Goal: Information Seeking & Learning: Learn about a topic

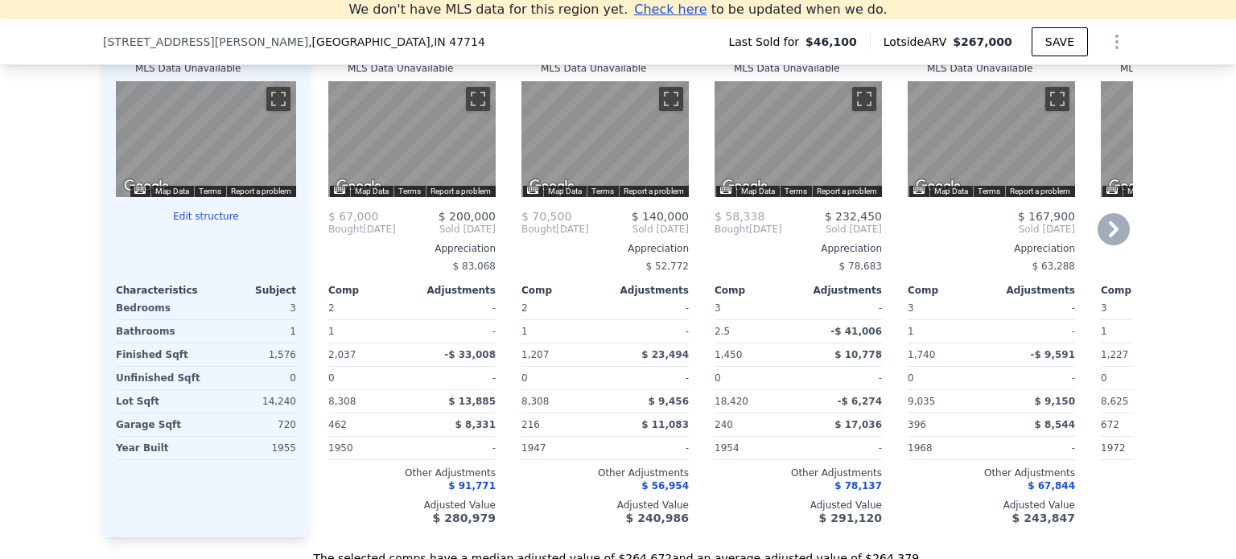
scroll to position [1671, 0]
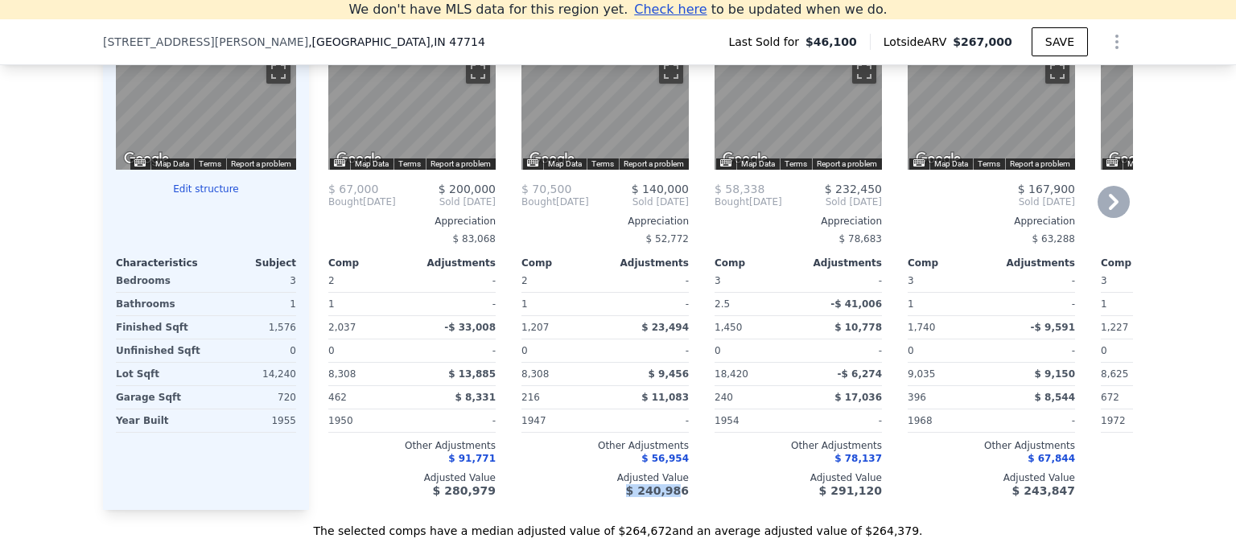
drag, startPoint x: 558, startPoint y: 518, endPoint x: 674, endPoint y: 526, distance: 116.1
click at [674, 510] on div "Comp A ( 0.41 miles) 2010 S Walnut Ln MLS Data Unavailable ← Move left → Move r…" at bounding box center [721, 252] width 824 height 518
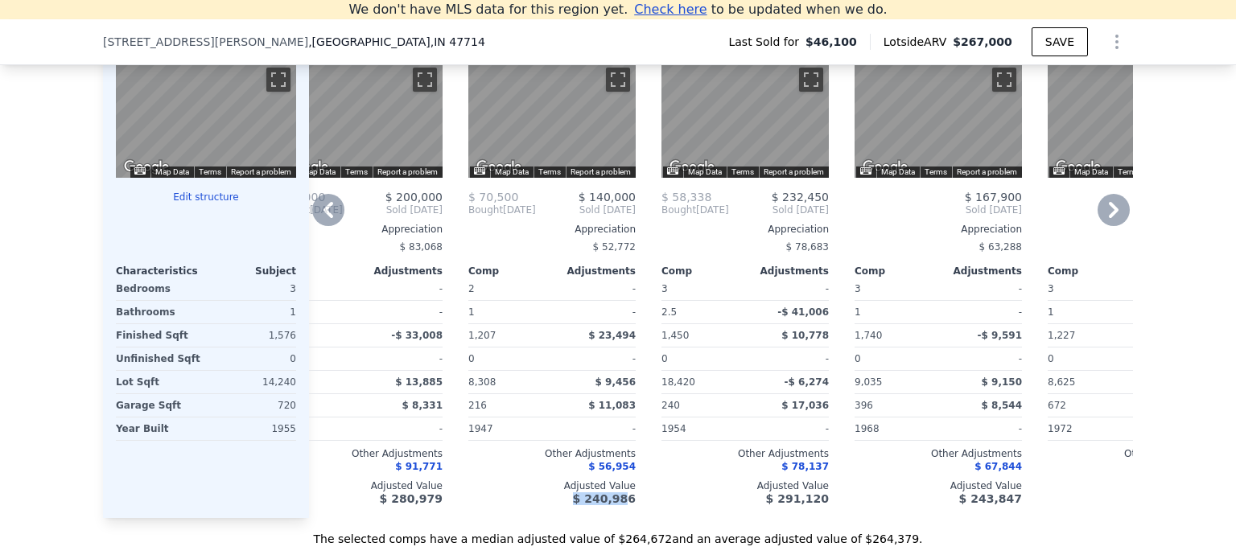
scroll to position [1690, 0]
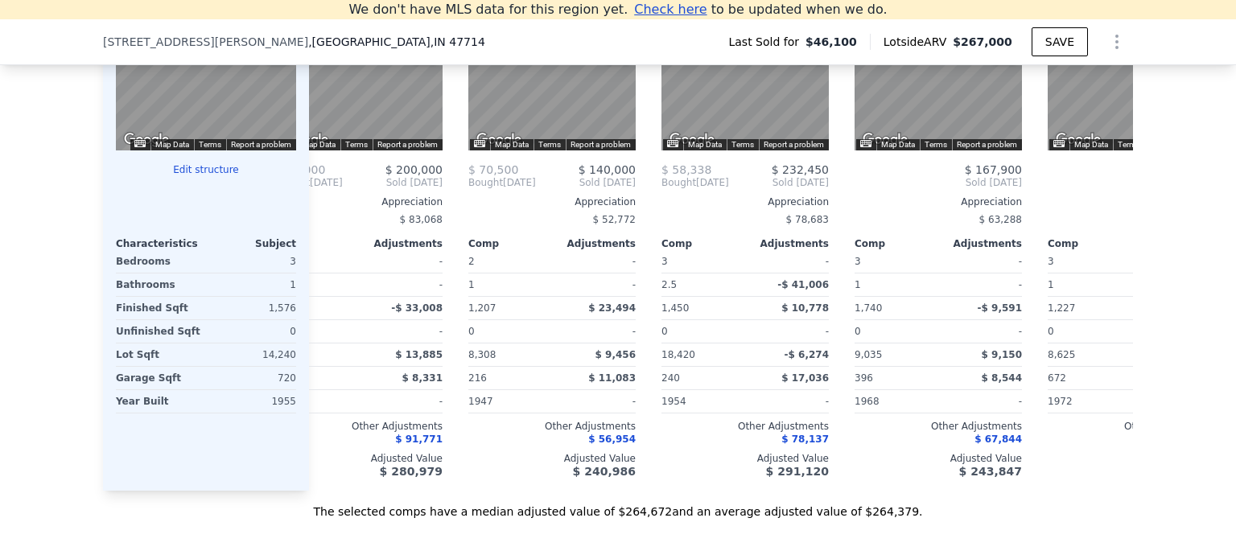
click at [1178, 402] on div "We found 12 sales that match your search Filters Map Prices Modify Comp Filters…" at bounding box center [618, 66] width 1236 height 907
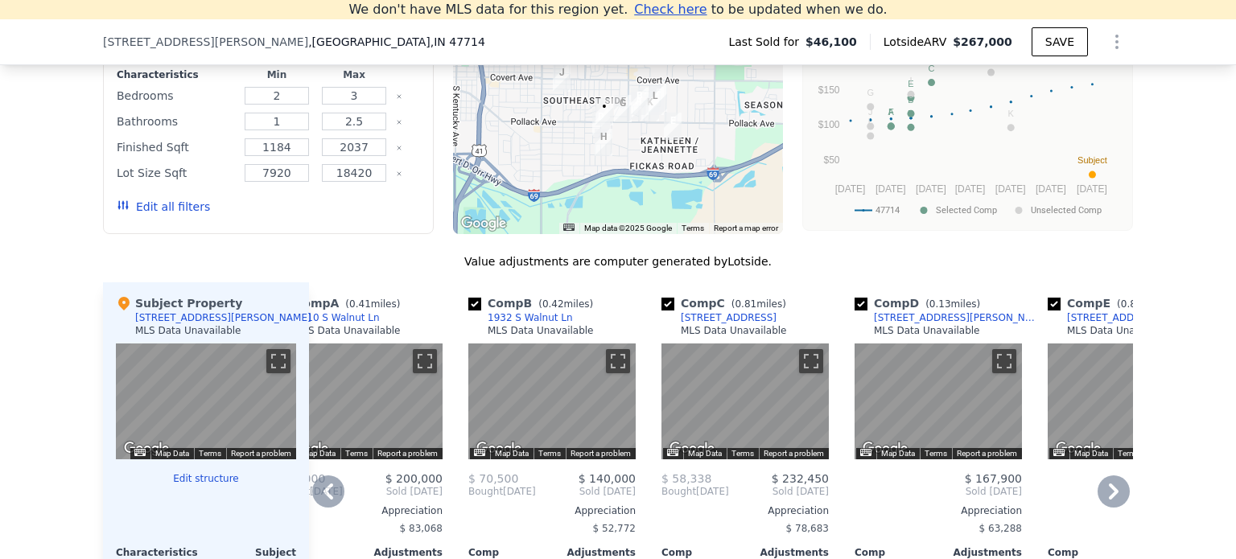
scroll to position [1127, 0]
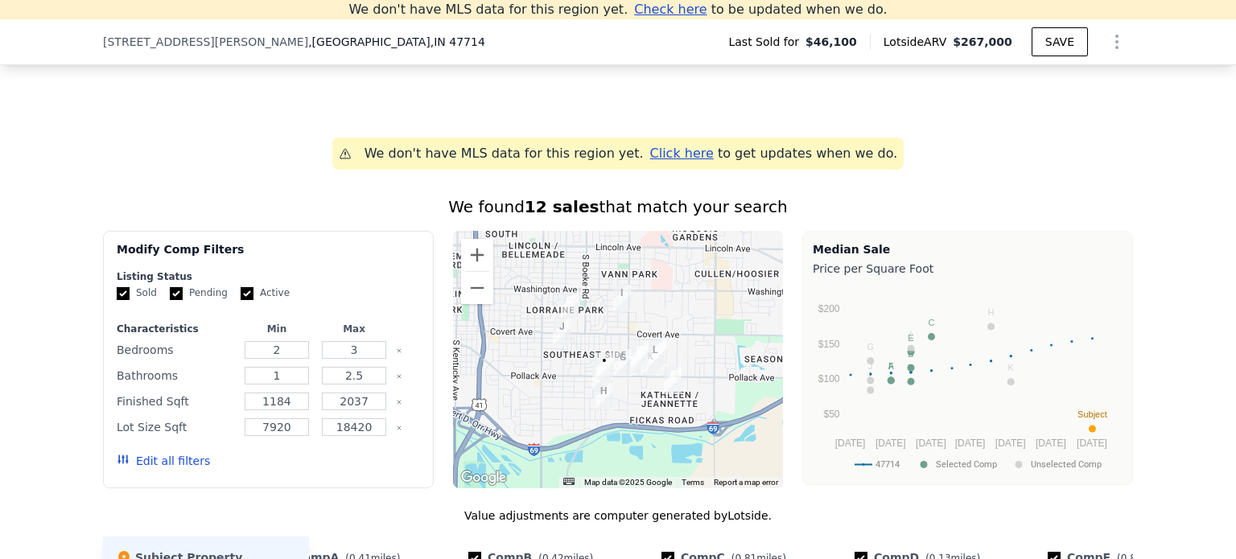
click at [170, 300] on input "Pending" at bounding box center [176, 293] width 13 height 13
checkbox input "false"
click at [241, 300] on input "Active" at bounding box center [247, 293] width 13 height 13
checkbox input "false"
click at [171, 469] on button "Edit all filters" at bounding box center [163, 461] width 93 height 16
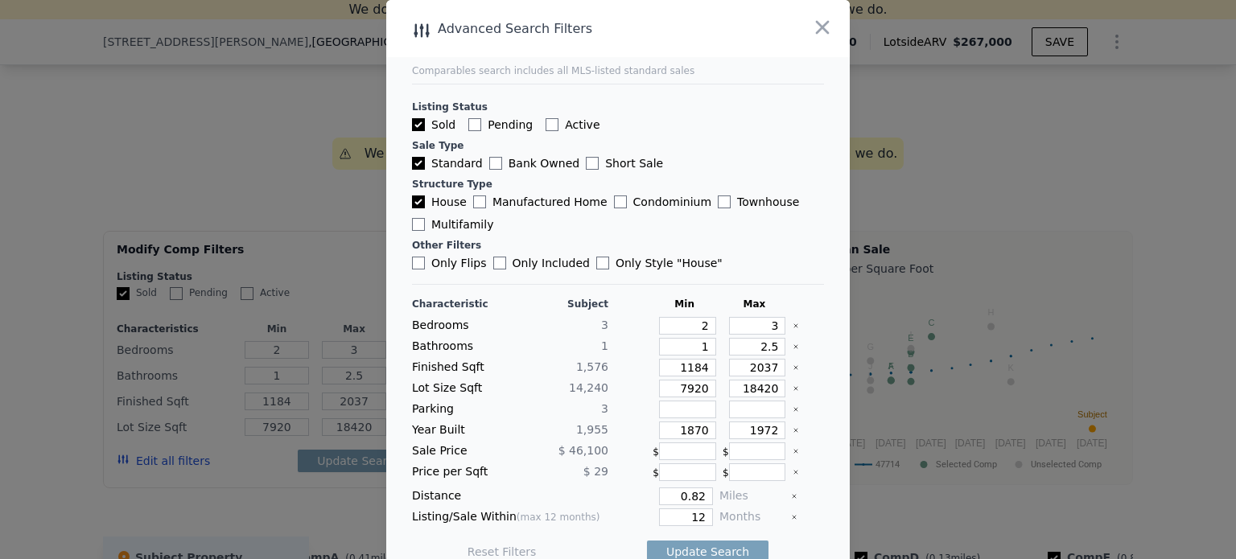
scroll to position [21, 0]
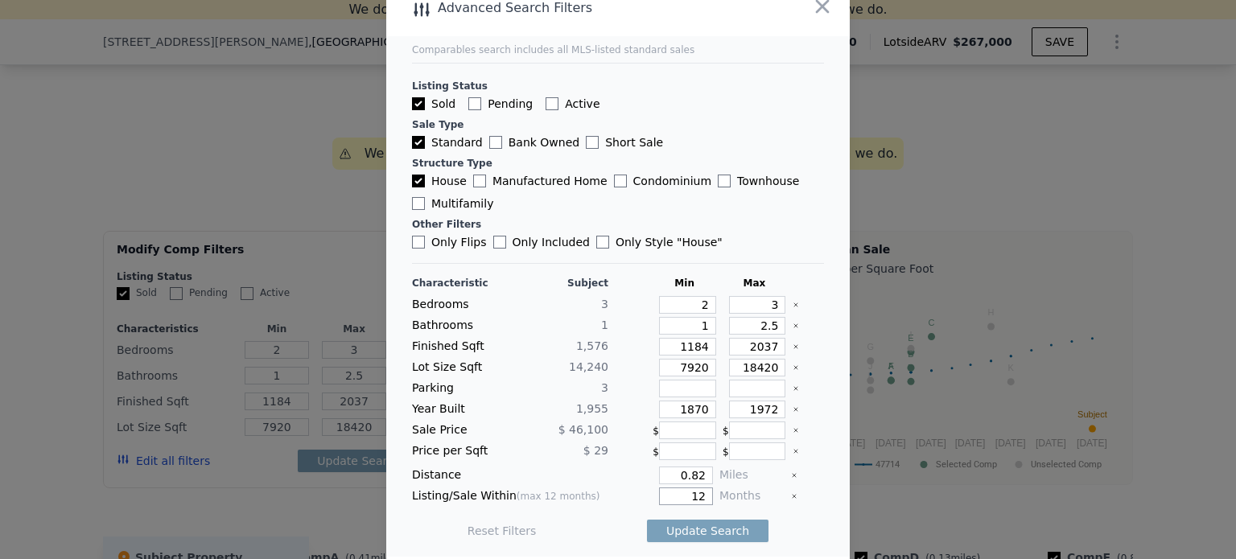
click at [692, 492] on input "12" at bounding box center [686, 497] width 54 height 18
type input "1"
type input "6"
click at [689, 528] on button "Update Search" at bounding box center [708, 531] width 122 height 23
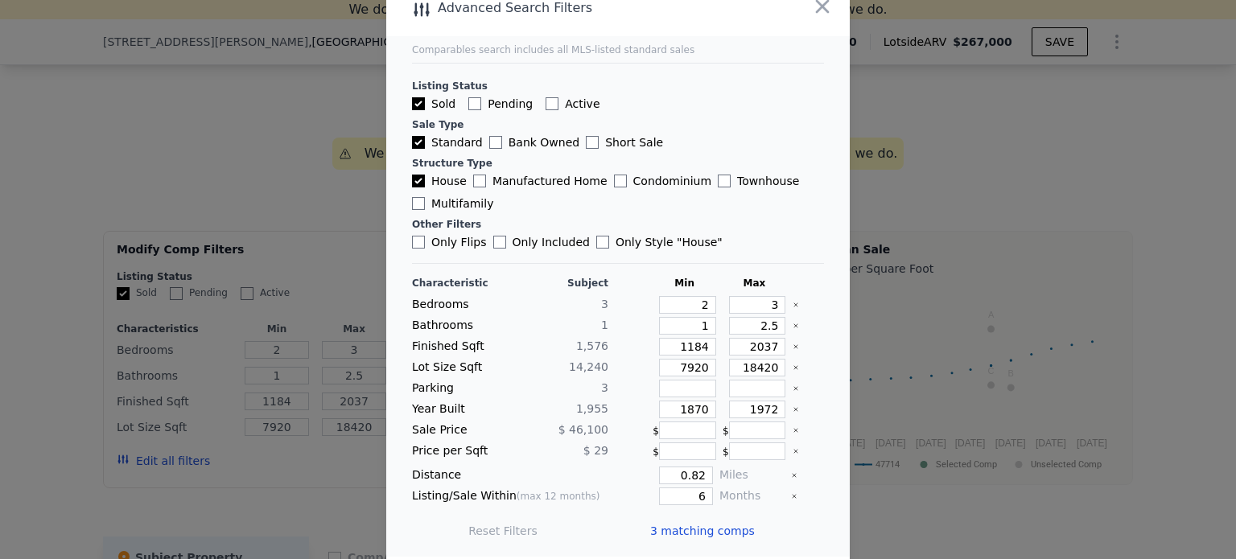
scroll to position [0, 0]
click at [818, 9] on icon "button" at bounding box center [822, 6] width 23 height 23
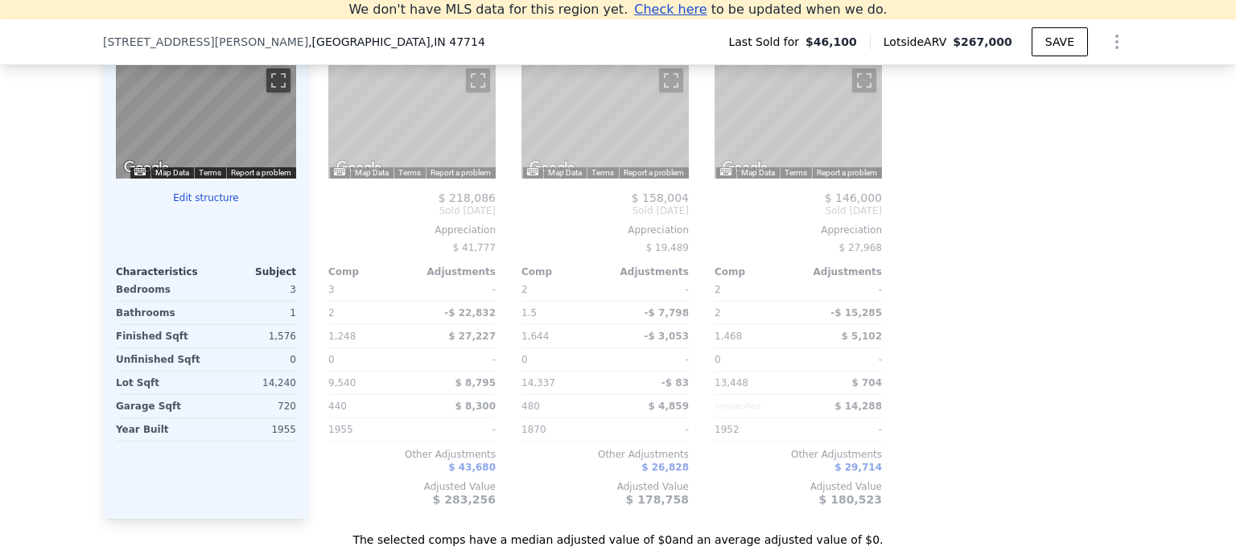
scroll to position [1690, 0]
